Goal: Task Accomplishment & Management: Manage account settings

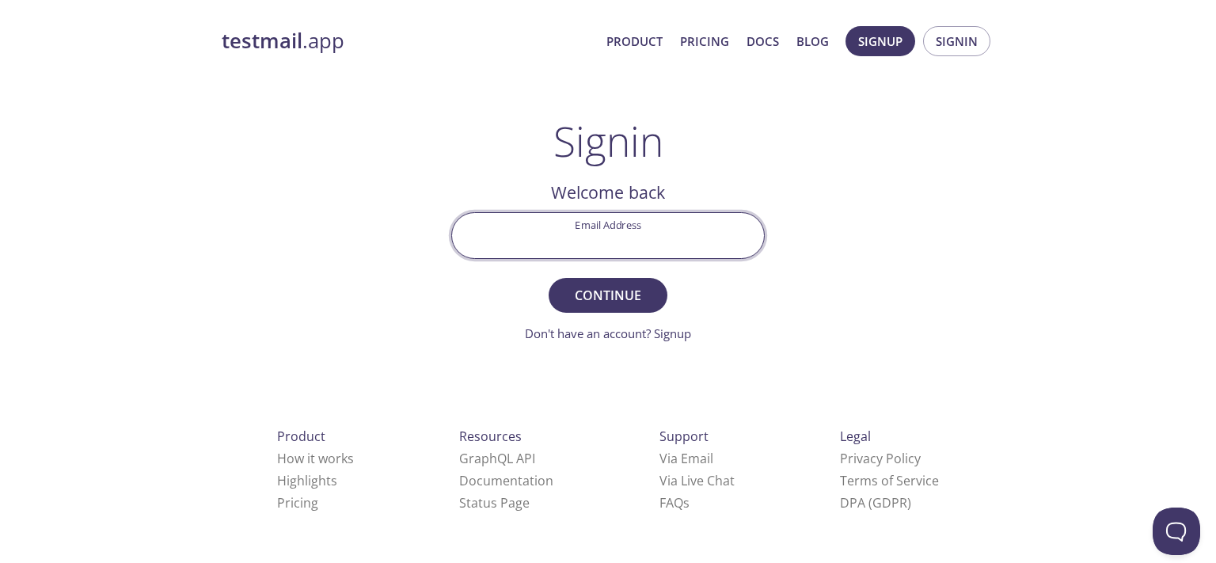
click at [669, 242] on input "Email Address" at bounding box center [608, 235] width 312 height 45
click at [661, 242] on input "Email Address" at bounding box center [608, 235] width 312 height 45
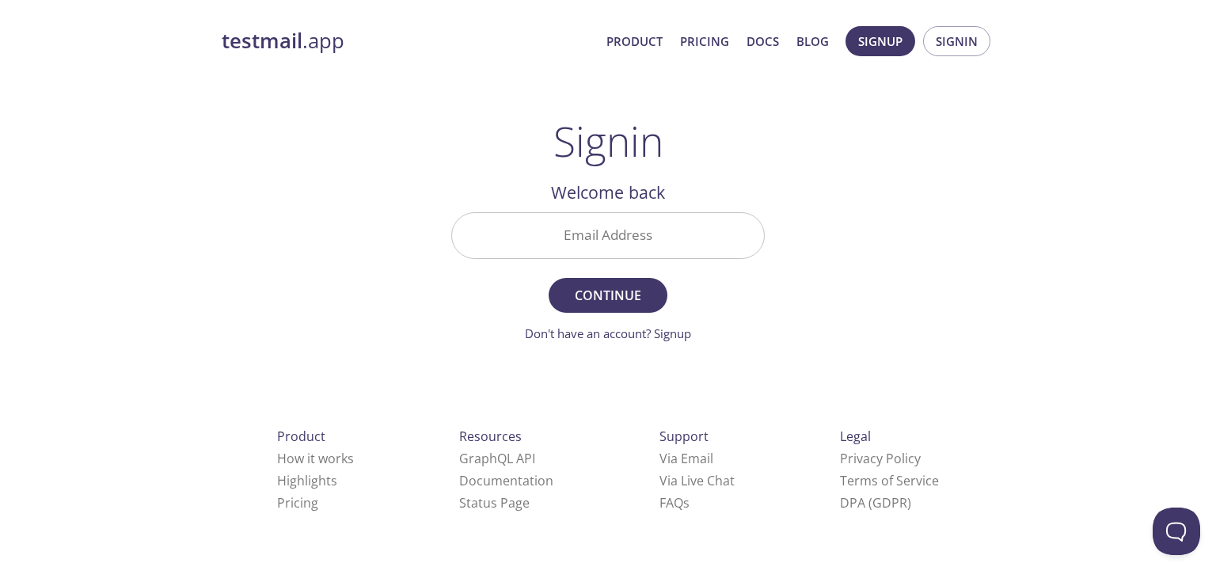
click at [782, 275] on main "Signin Welcome back Email Address Continue Don't have an account? Signup Check …" at bounding box center [608, 230] width 352 height 226
click at [636, 294] on span "Continue" at bounding box center [608, 295] width 84 height 22
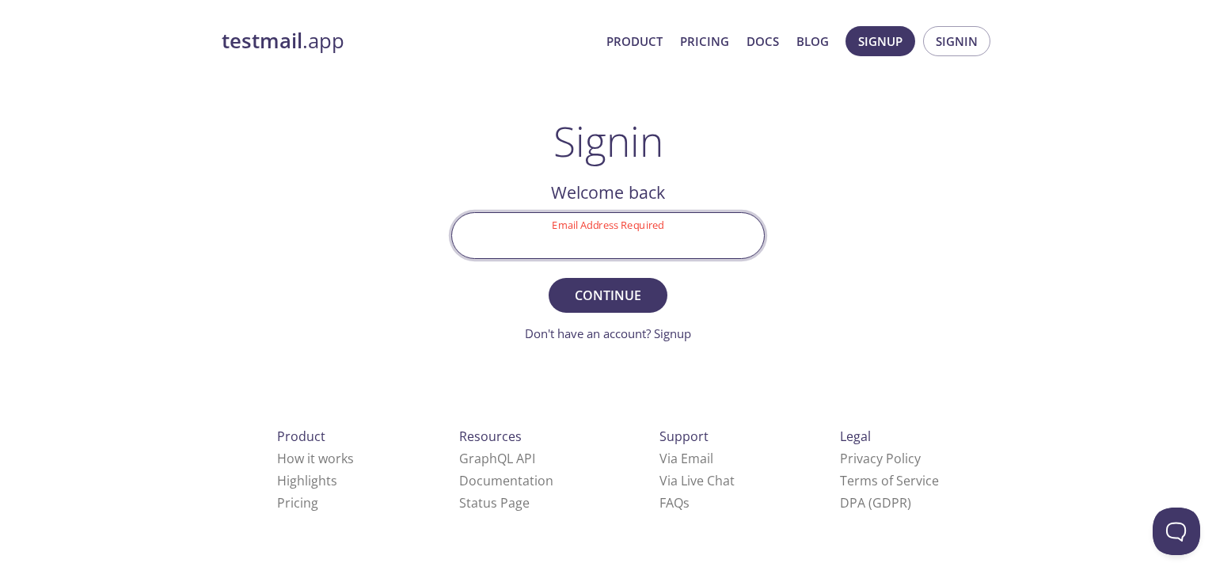
click at [623, 244] on input "Email Address Required" at bounding box center [608, 235] width 312 height 45
type input "[EMAIL_ADDRESS][DOMAIN_NAME]"
click at [593, 280] on button "Continue" at bounding box center [608, 295] width 119 height 35
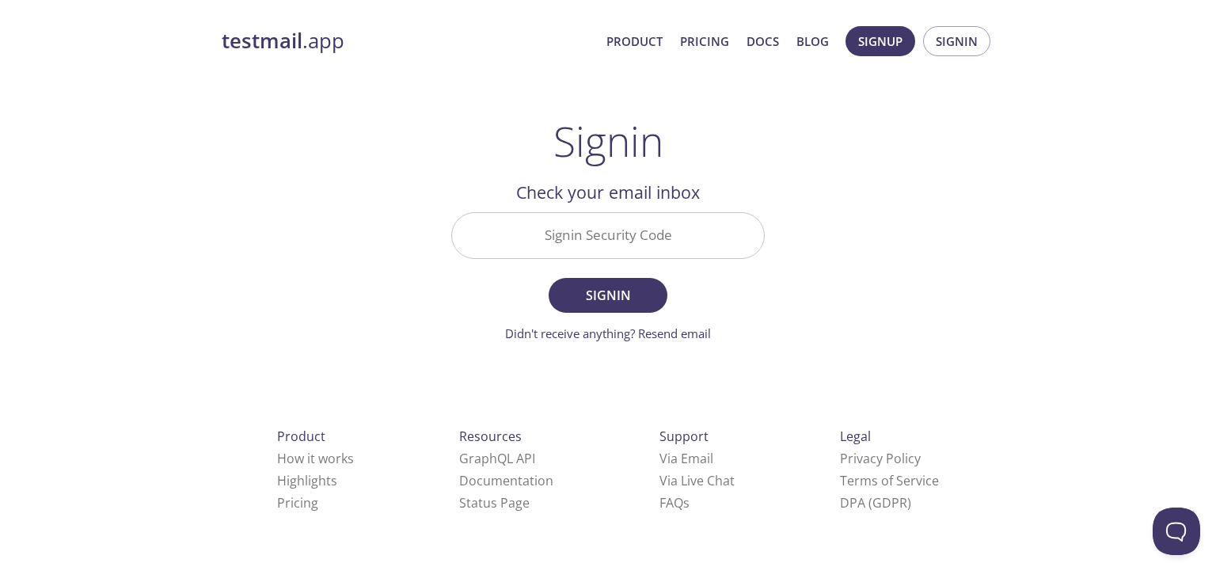
click at [638, 226] on input "Signin Security Code" at bounding box center [608, 235] width 312 height 45
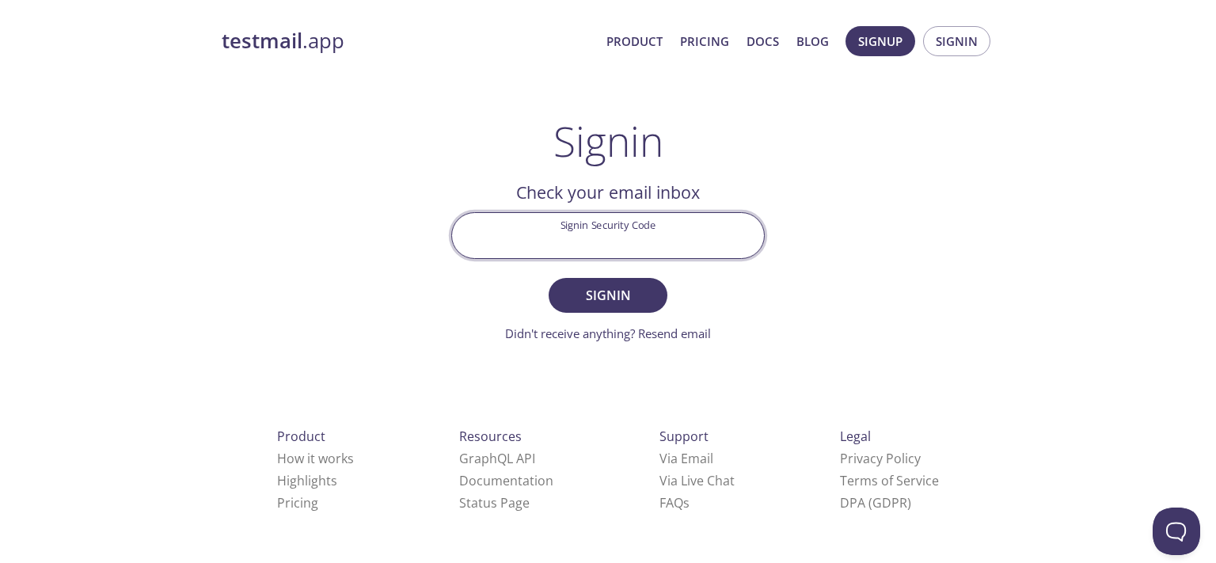
paste input "79TTUW2"
type input "79TTUW2"
click at [549, 278] on button "Signin" at bounding box center [608, 295] width 119 height 35
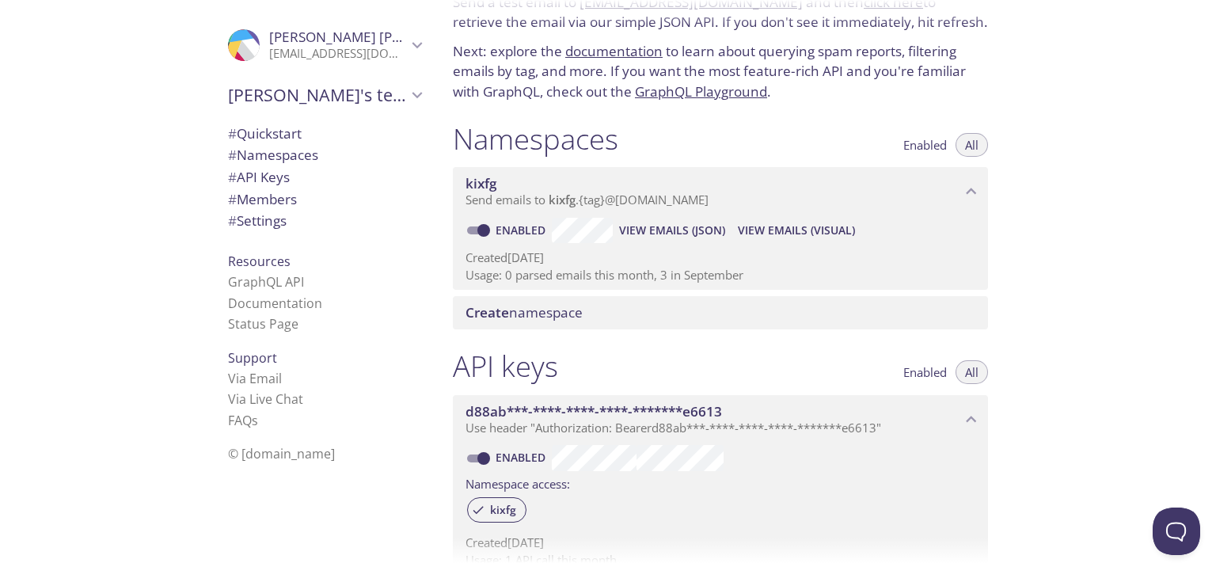
scroll to position [54, 0]
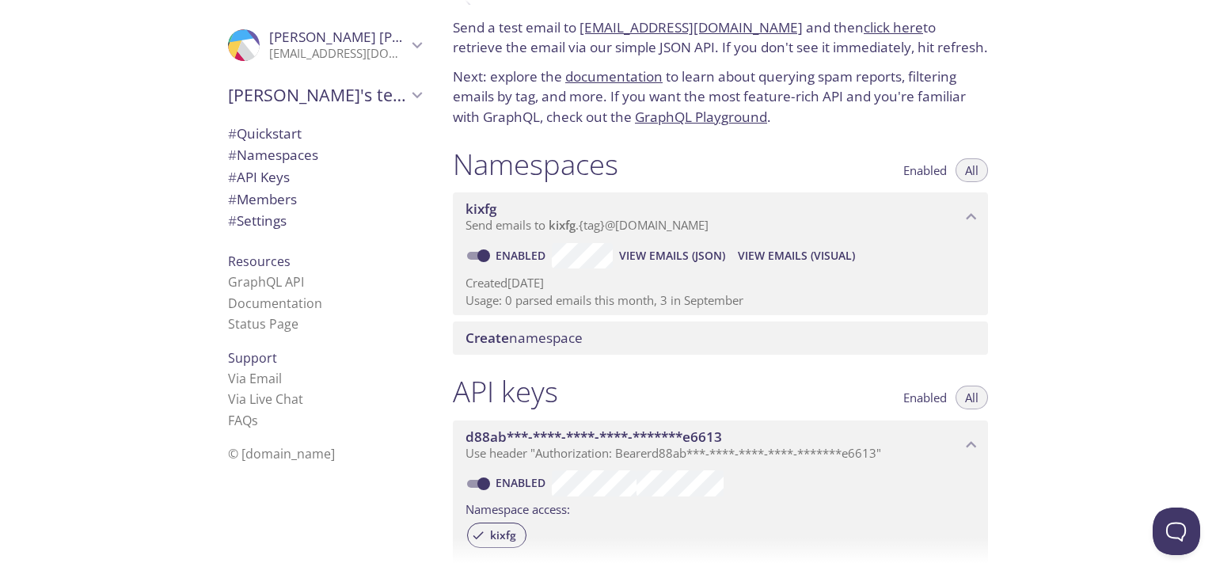
drag, startPoint x: 608, startPoint y: 226, endPoint x: 768, endPoint y: 163, distance: 171.8
click at [768, 163] on div "Namespaces Enabled All kixfg Send emails to kixfg . {tag} @[DOMAIN_NAME] Enable…" at bounding box center [720, 251] width 561 height 228
